Goal: Task Accomplishment & Management: Manage account settings

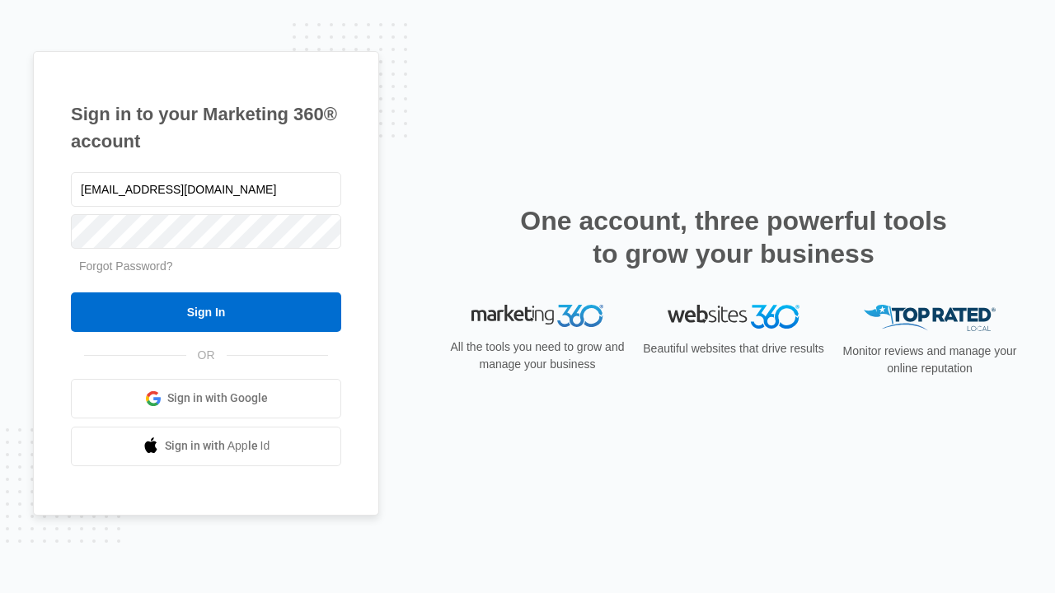
type input "[EMAIL_ADDRESS][DOMAIN_NAME]"
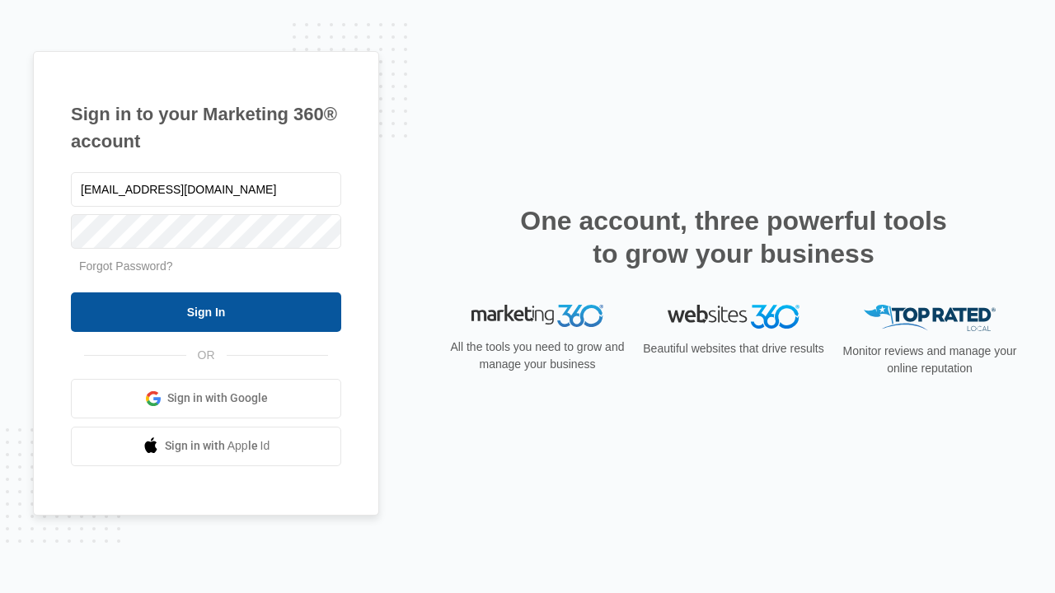
click at [206, 311] on input "Sign In" at bounding box center [206, 313] width 270 height 40
